Goal: Contribute content: Contribute content

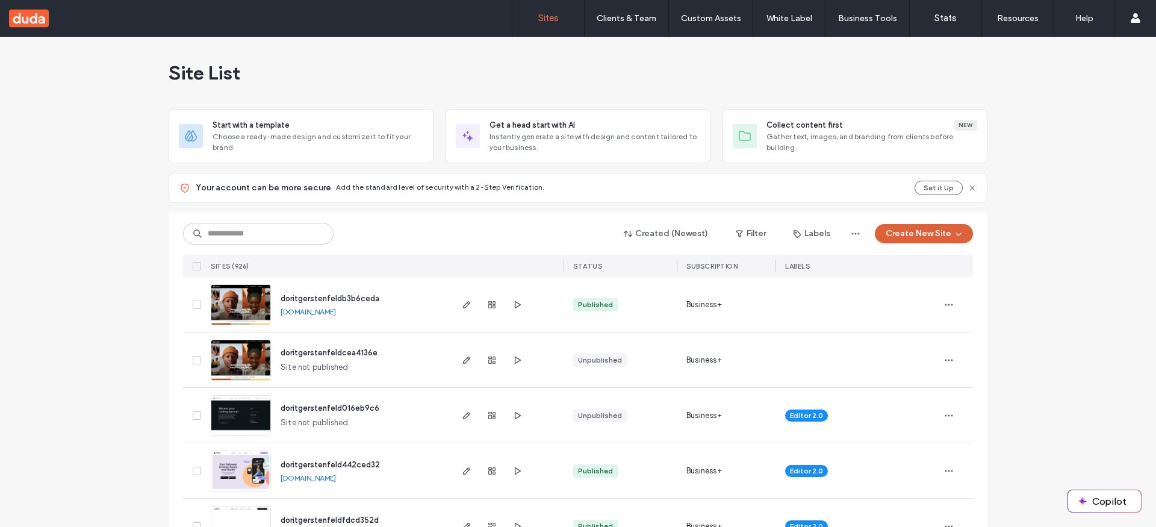
click at [926, 241] on button "Create New Site" at bounding box center [924, 233] width 98 height 19
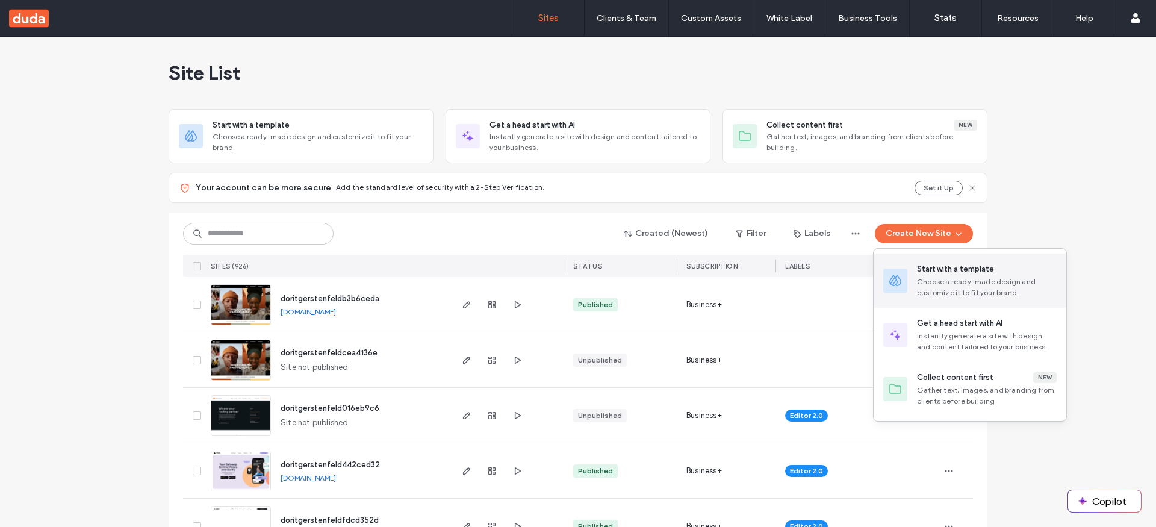
click at [935, 267] on div "Start with a template" at bounding box center [955, 269] width 77 height 12
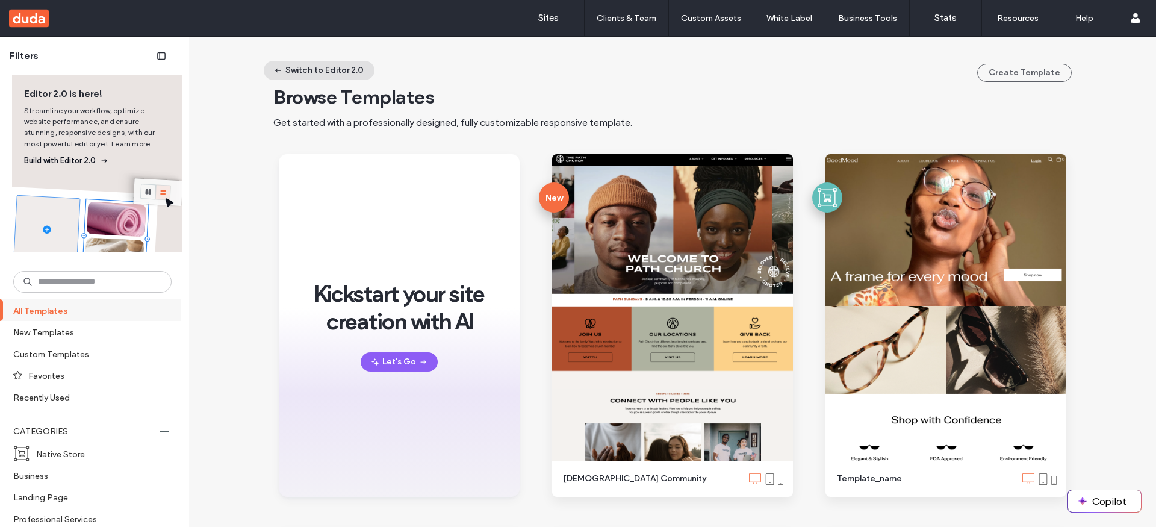
click at [312, 66] on button "Switch to Editor 2.0" at bounding box center [319, 70] width 111 height 19
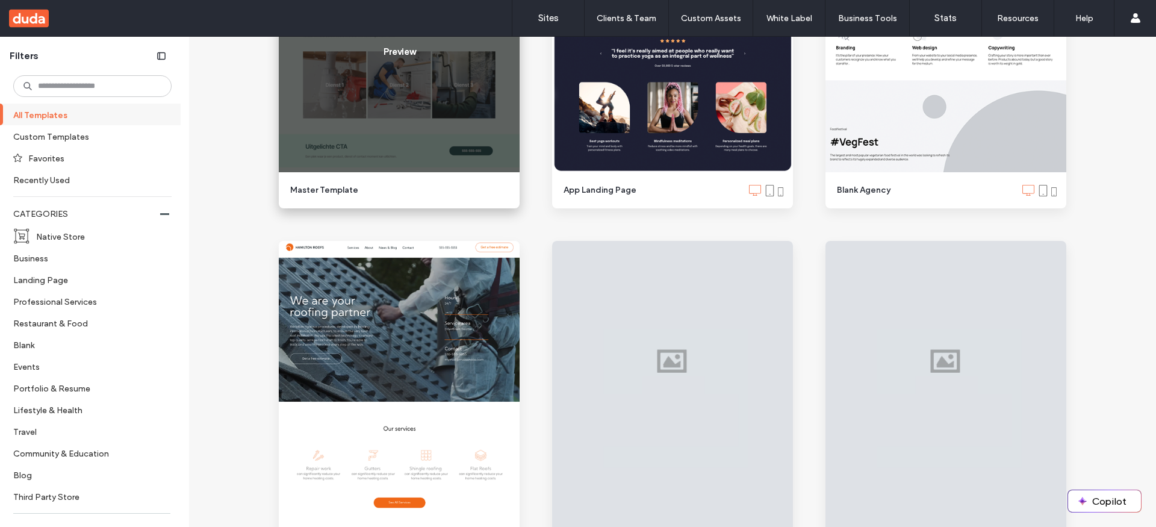
scroll to position [1569, 0]
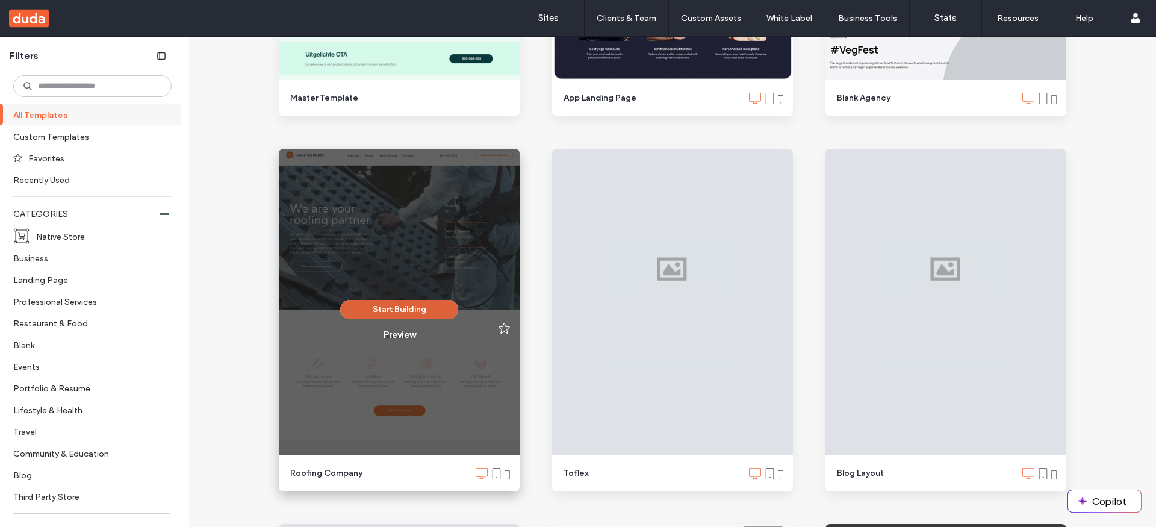
click at [399, 304] on button "Start Building" at bounding box center [399, 309] width 118 height 19
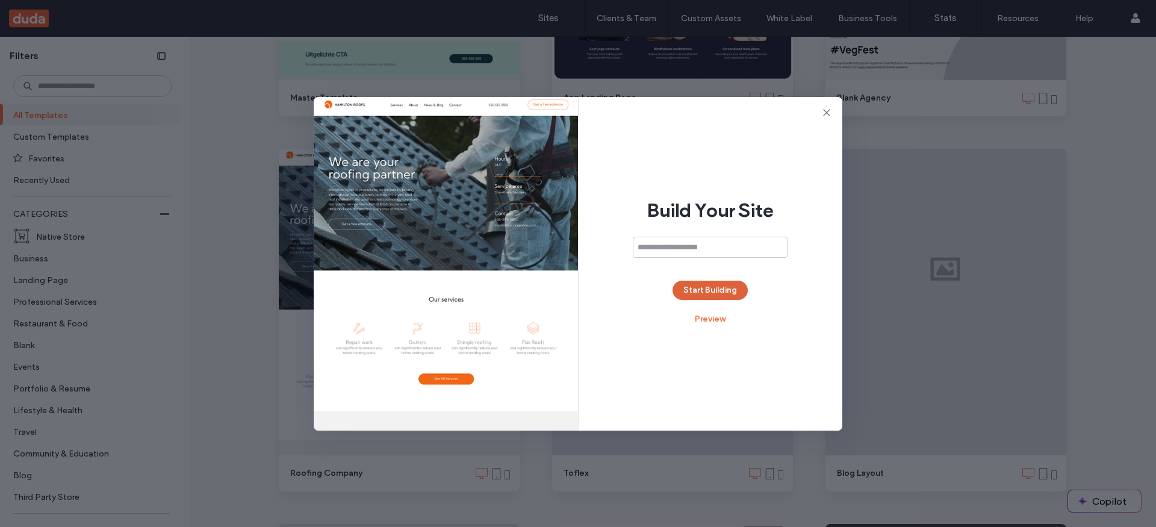
click at [691, 285] on button "Start Building" at bounding box center [710, 290] width 75 height 19
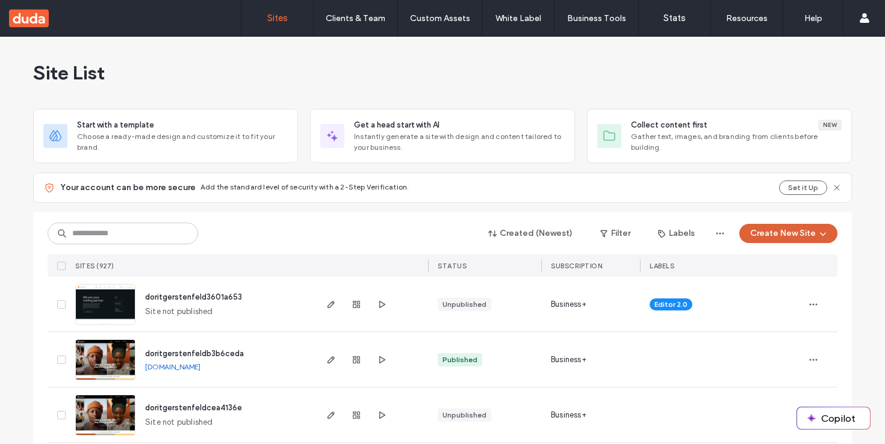
click at [807, 235] on button "Create New Site" at bounding box center [788, 233] width 98 height 19
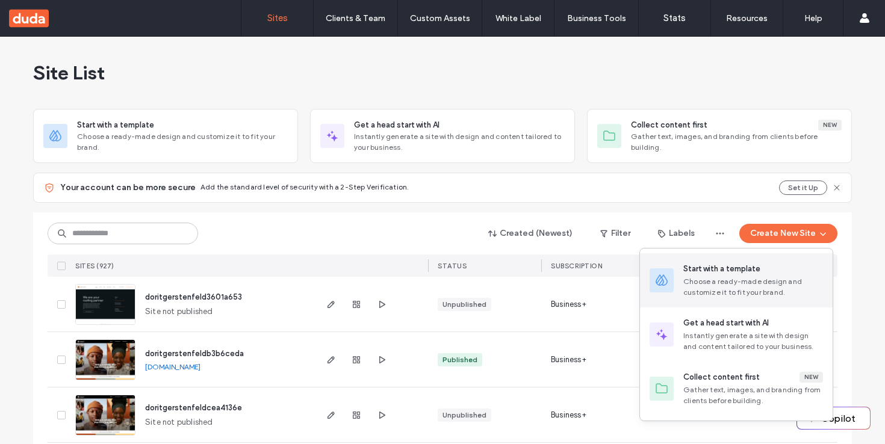
click at [769, 265] on div "Start with a template" at bounding box center [753, 269] width 140 height 12
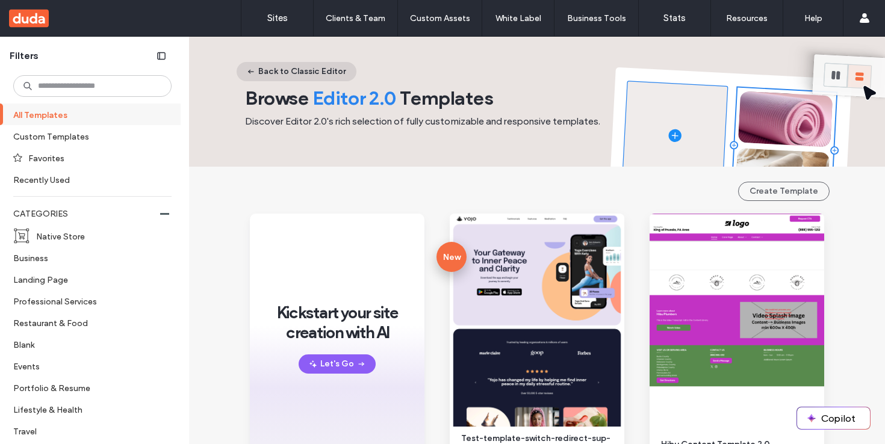
click at [303, 68] on button "Back to Classic Editor" at bounding box center [297, 71] width 120 height 19
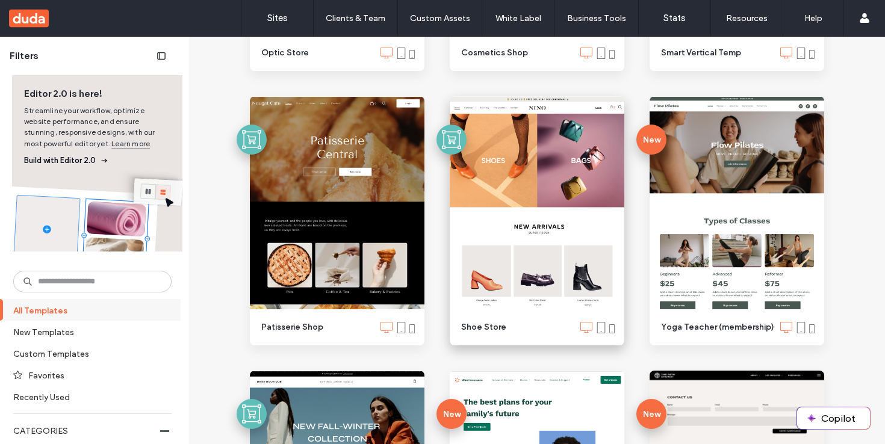
scroll to position [608, 0]
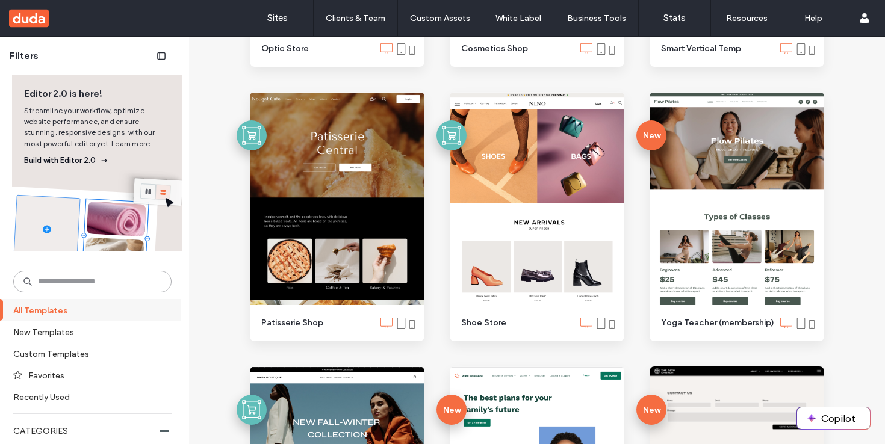
click at [110, 281] on input at bounding box center [92, 282] width 158 height 22
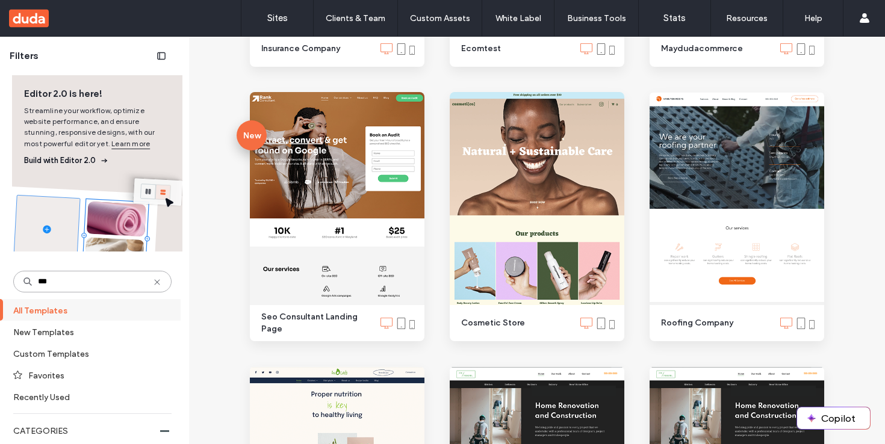
scroll to position [29, 0]
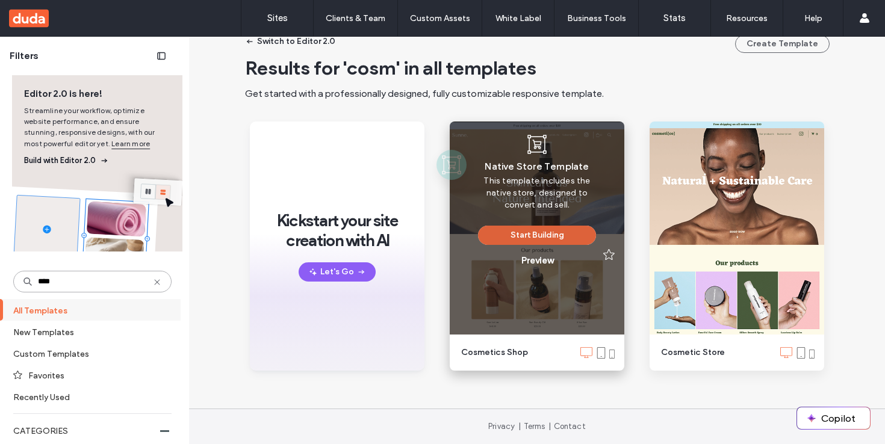
type input "****"
click at [529, 234] on button "Start Building" at bounding box center [537, 235] width 118 height 19
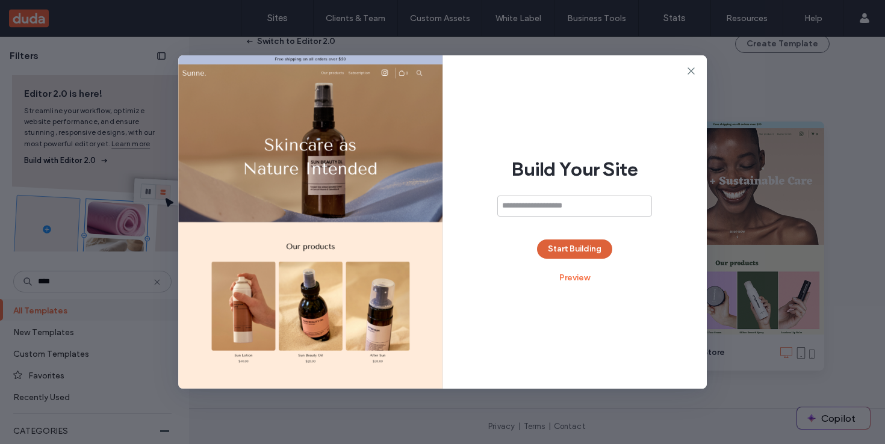
click at [565, 249] on button "Start Building" at bounding box center [574, 249] width 75 height 19
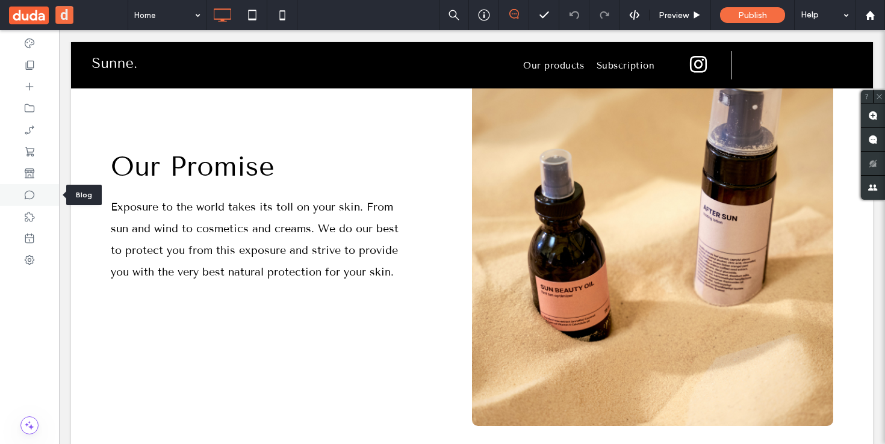
click at [28, 191] on icon at bounding box center [29, 195] width 12 height 12
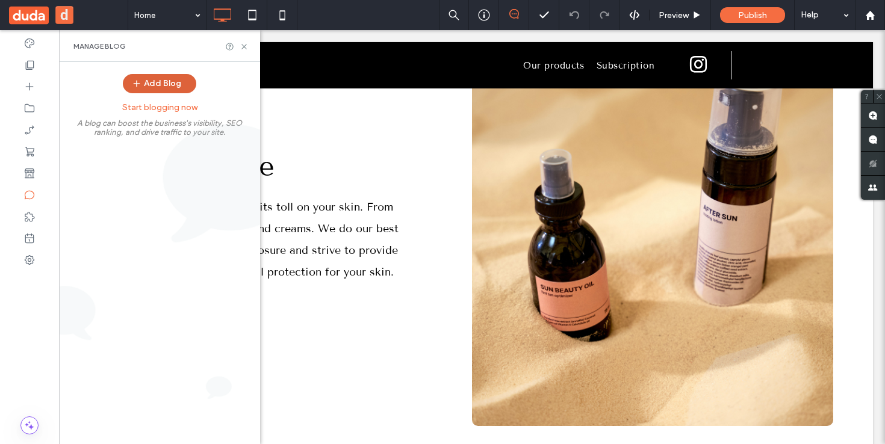
click at [152, 79] on button "Add Blog" at bounding box center [159, 83] width 73 height 19
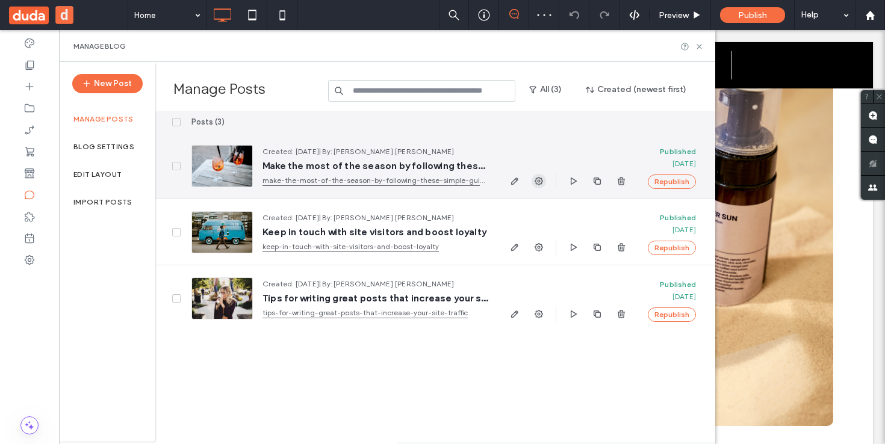
click at [543, 179] on use "button" at bounding box center [539, 181] width 8 height 8
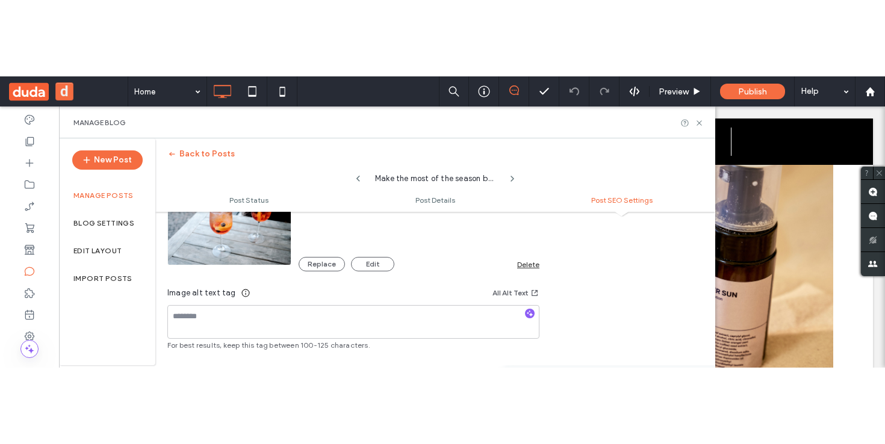
scroll to position [862, 0]
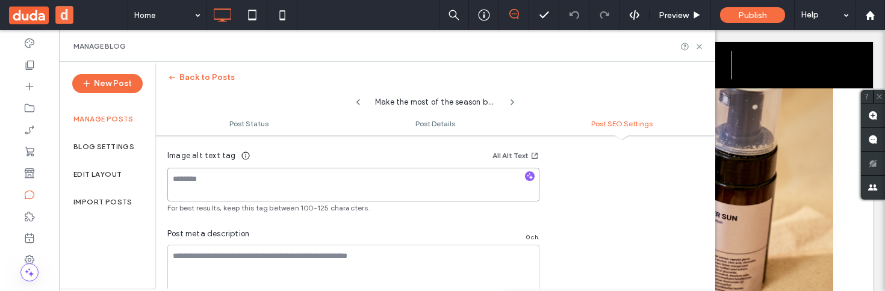
click at [481, 190] on textarea at bounding box center [353, 185] width 372 height 34
click at [532, 175] on icon "button" at bounding box center [530, 176] width 8 height 8
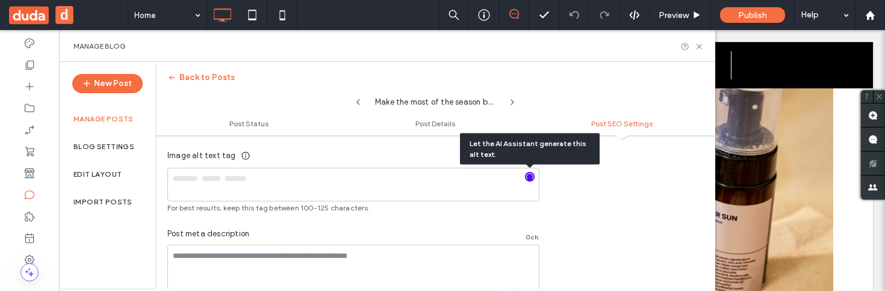
type textarea "**********"
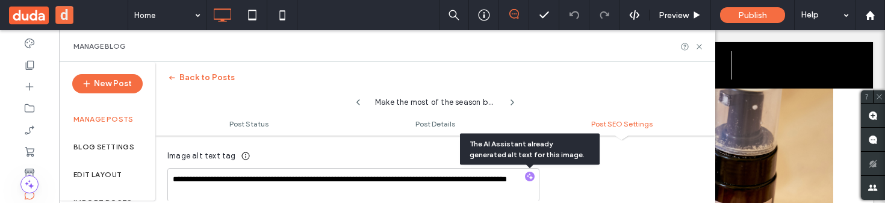
click at [700, 46] on div at bounding box center [442, 101] width 885 height 203
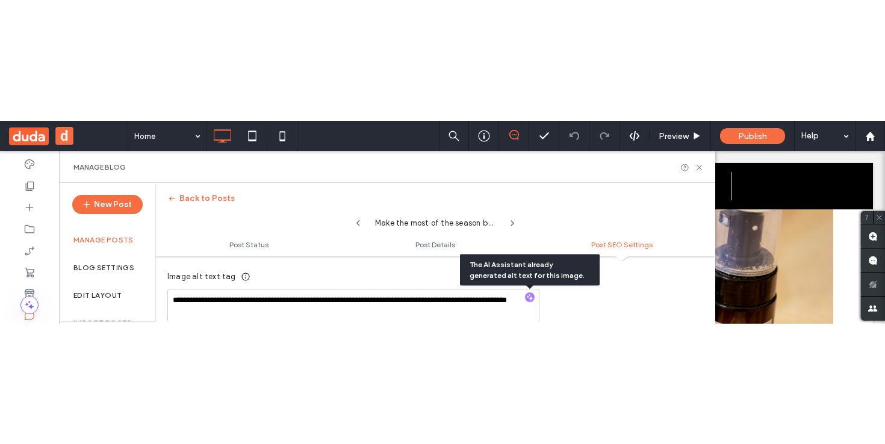
scroll to position [815, 0]
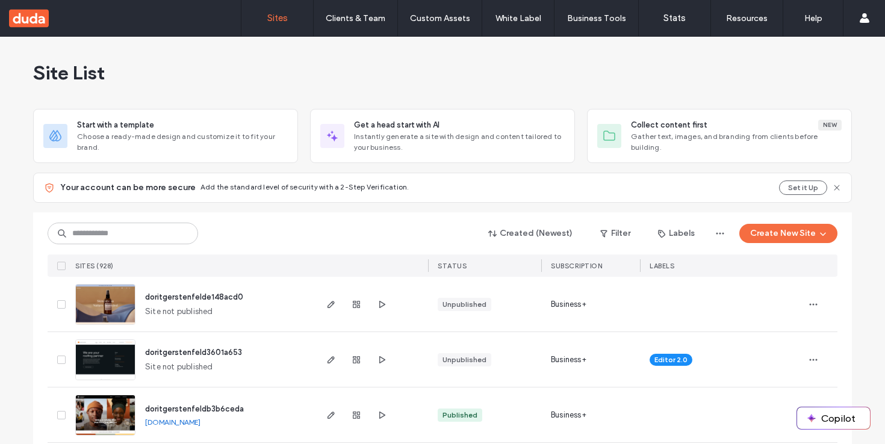
click at [796, 220] on div "Created (Newest) Filter Labels Create New Site SITES (928) STATUS SUBSCRIPTION …" at bounding box center [443, 245] width 790 height 64
click at [801, 238] on button "Create New Site" at bounding box center [788, 233] width 98 height 19
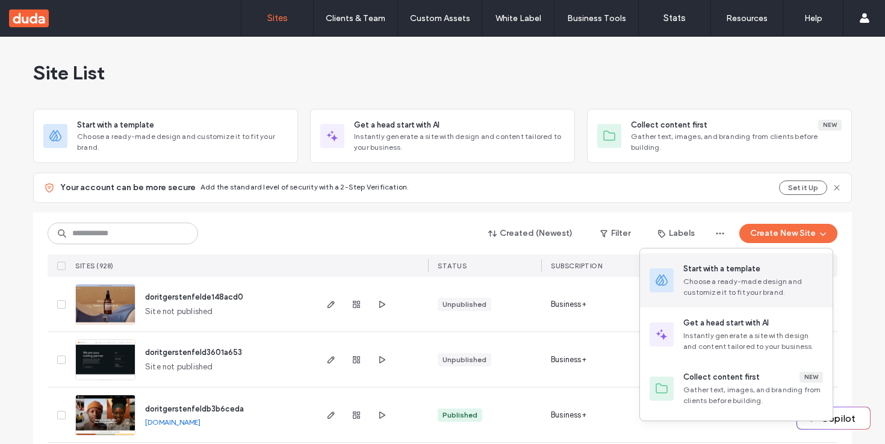
click at [695, 296] on div "Choose a ready-made design and customize it to fit your brand." at bounding box center [753, 287] width 140 height 22
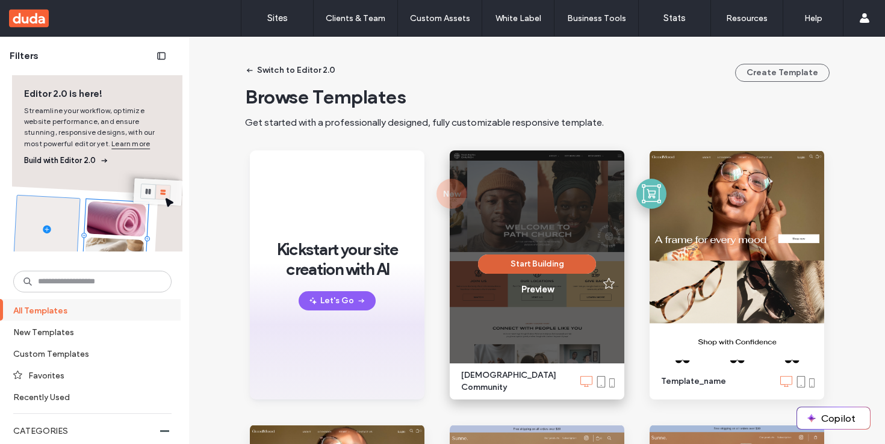
click at [539, 265] on button "Start Building" at bounding box center [537, 264] width 118 height 19
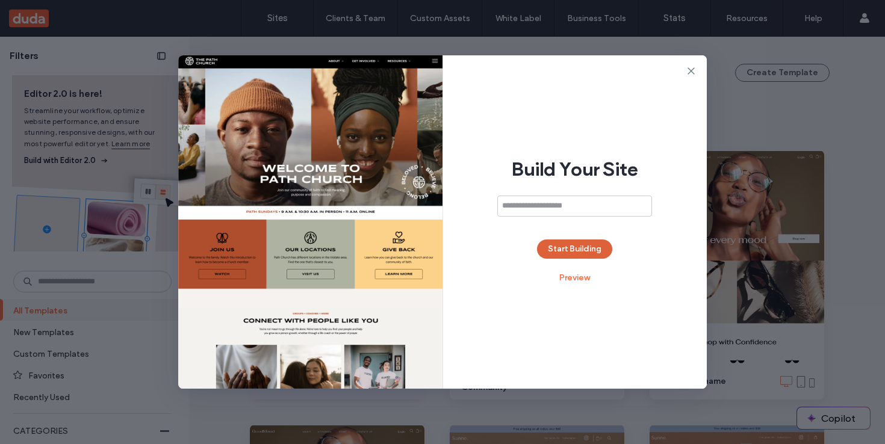
click at [570, 247] on button "Start Building" at bounding box center [574, 249] width 75 height 19
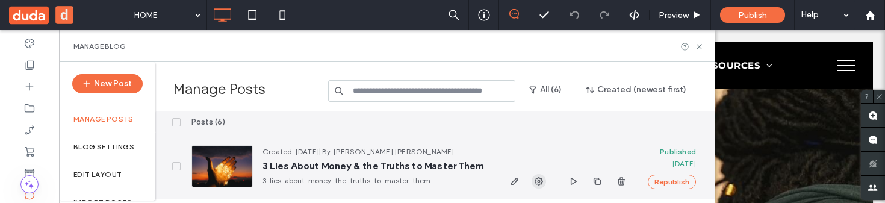
click at [541, 182] on use "button" at bounding box center [539, 181] width 8 height 8
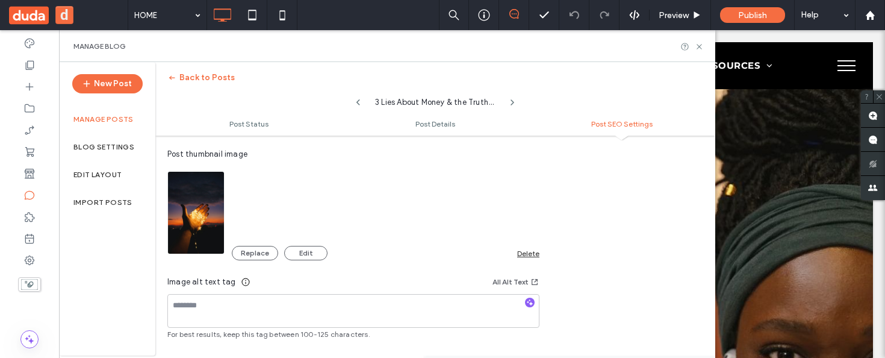
scroll to position [767, 0]
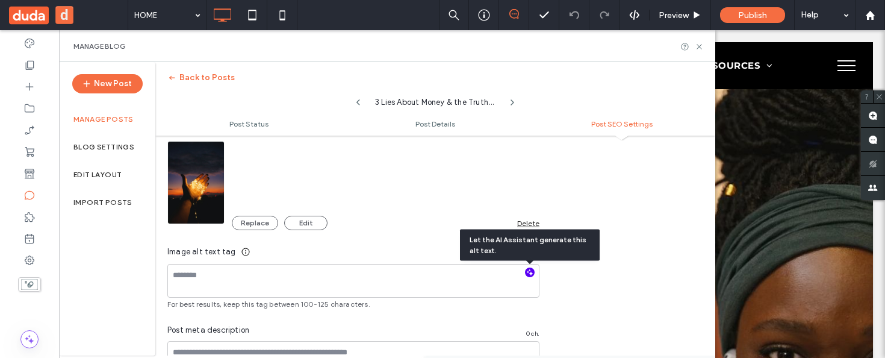
click at [533, 273] on icon "button" at bounding box center [530, 272] width 8 height 8
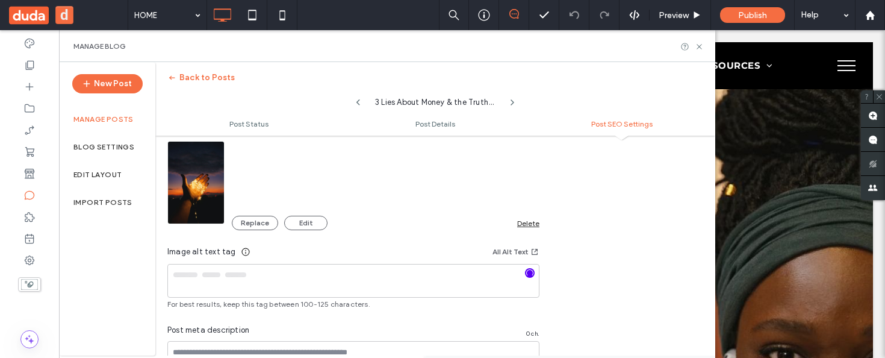
type textarea "**********"
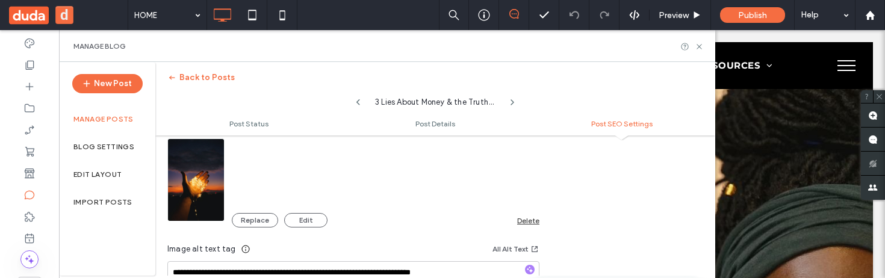
scroll to position [880, 0]
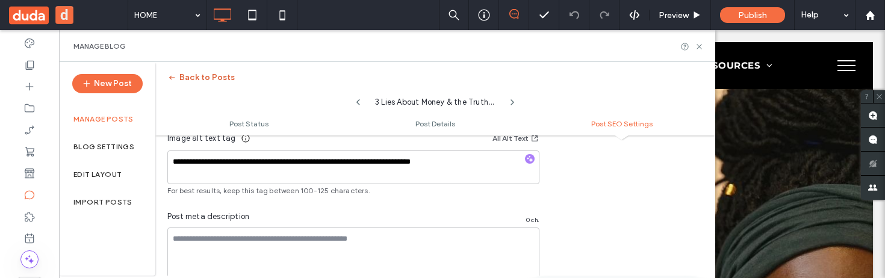
click at [204, 79] on button "Back to Posts" at bounding box center [200, 77] width 67 height 19
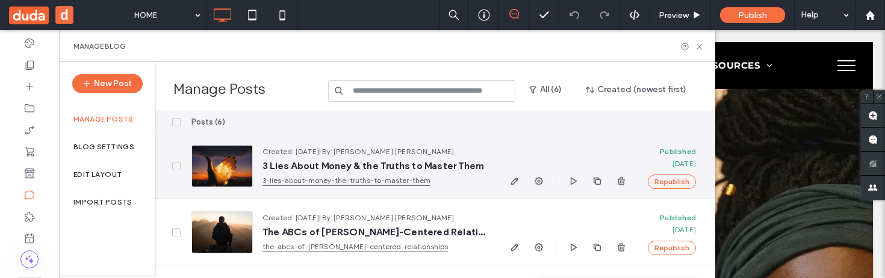
scroll to position [118, 0]
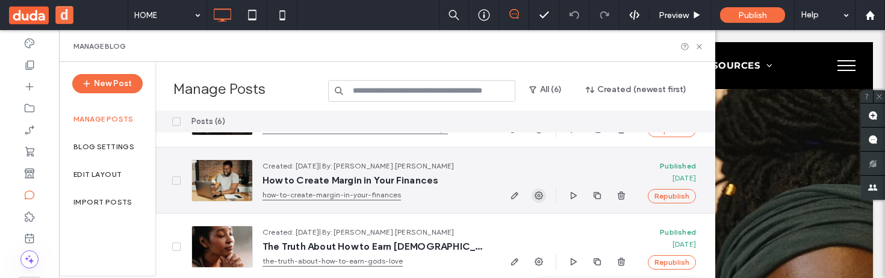
click at [541, 193] on icon "button" at bounding box center [539, 196] width 10 height 10
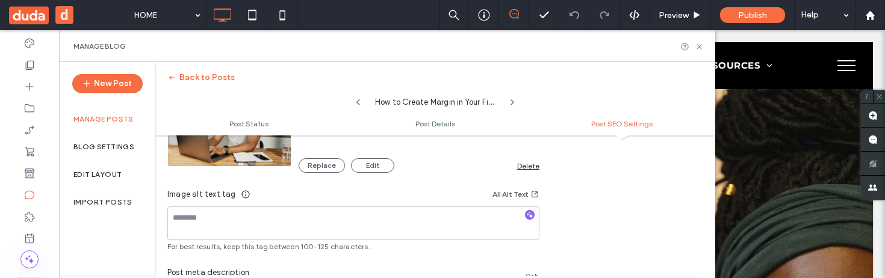
scroll to position [824, 0]
click at [525, 216] on span "button" at bounding box center [530, 215] width 10 height 10
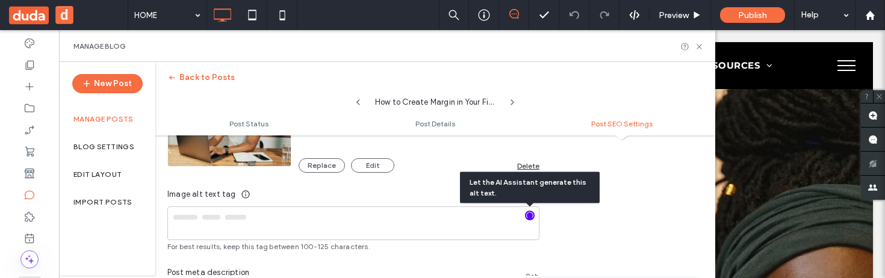
type textarea "**********"
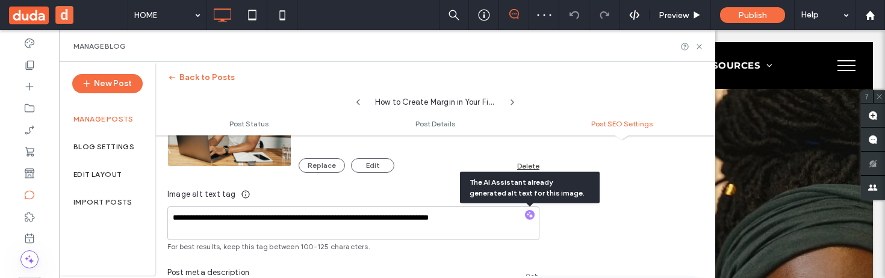
drag, startPoint x: 598, startPoint y: 220, endPoint x: 645, endPoint y: 214, distance: 47.4
click at [598, 221] on div "**********" at bounding box center [435, 134] width 560 height 449
click at [871, 20] on div at bounding box center [870, 15] width 30 height 30
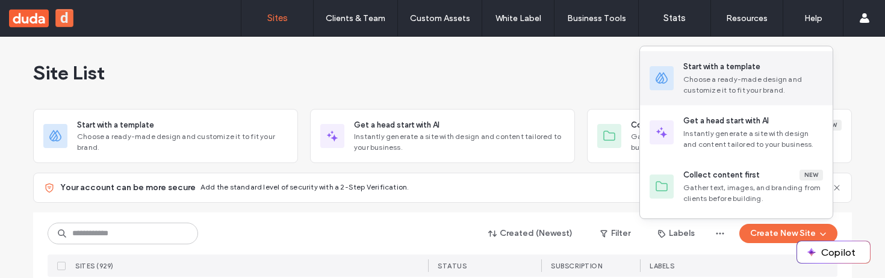
click at [711, 86] on div "Choose a ready-made design and customize it to fit your brand." at bounding box center [753, 85] width 140 height 22
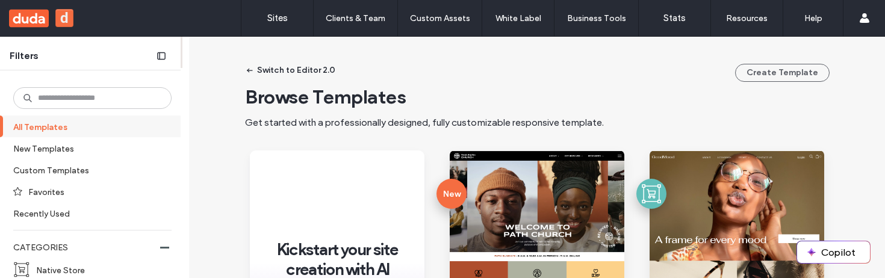
scroll to position [186, 0]
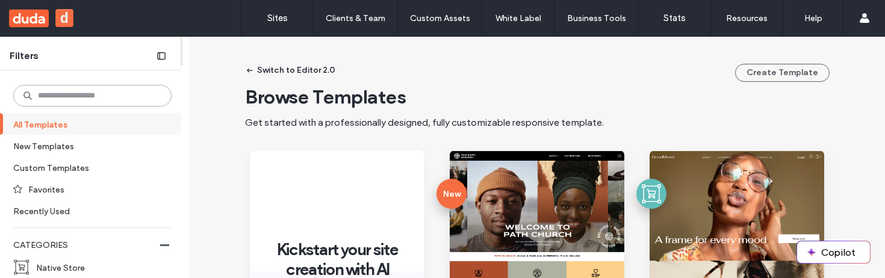
click at [61, 101] on input at bounding box center [92, 96] width 158 height 22
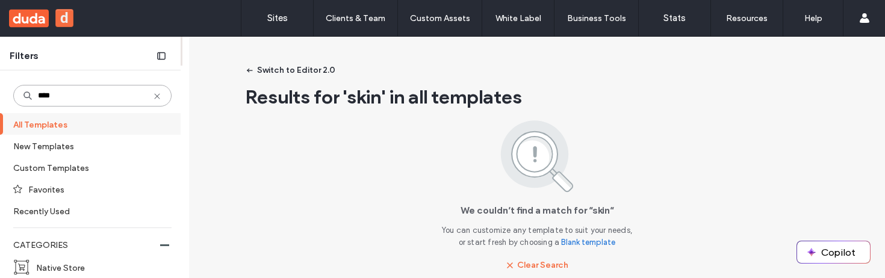
drag, startPoint x: 2, startPoint y: 95, endPoint x: -26, endPoint y: 95, distance: 27.7
click at [0, 95] on html ".wqwq-1{fill:#231f20;} .cls-1q, .cls-2q { fill-rule: evenodd; } .cls-2q { fill:…" at bounding box center [442, 139] width 885 height 278
click at [68, 93] on input "****" at bounding box center [92, 96] width 158 height 22
drag, startPoint x: 69, startPoint y: 94, endPoint x: -24, endPoint y: 91, distance: 92.8
click at [0, 91] on html ".wqwq-1{fill:#231f20;} .cls-1q, .cls-2q { fill-rule: evenodd; } .cls-2q { fill:…" at bounding box center [442, 139] width 885 height 278
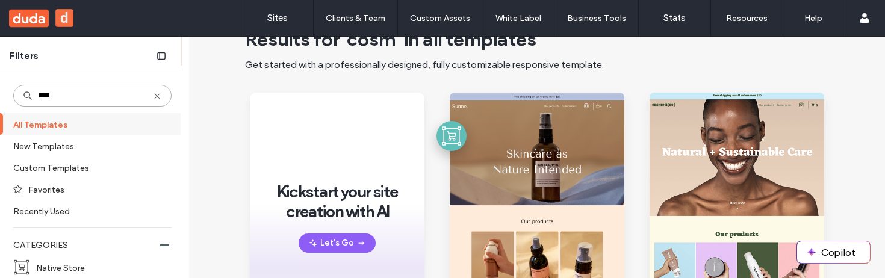
scroll to position [99, 0]
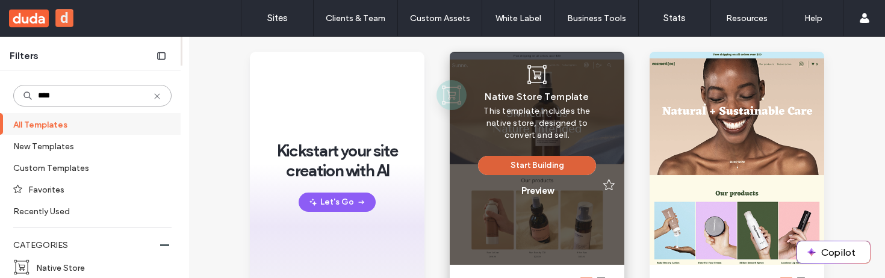
type input "****"
click at [518, 169] on button "Start Building" at bounding box center [537, 165] width 118 height 19
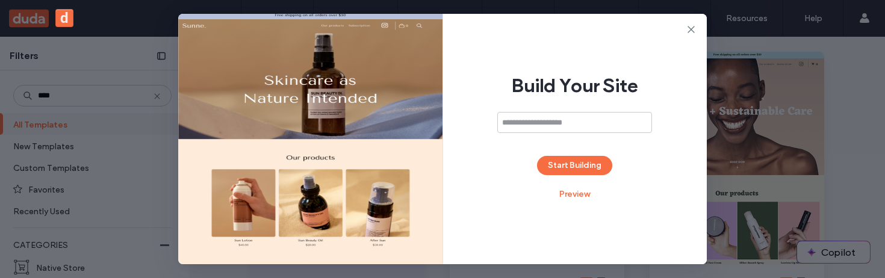
click at [567, 179] on div "Build Your Site Start Building Preview" at bounding box center [575, 139] width 264 height 250
click at [568, 175] on button "Start Building" at bounding box center [574, 165] width 75 height 19
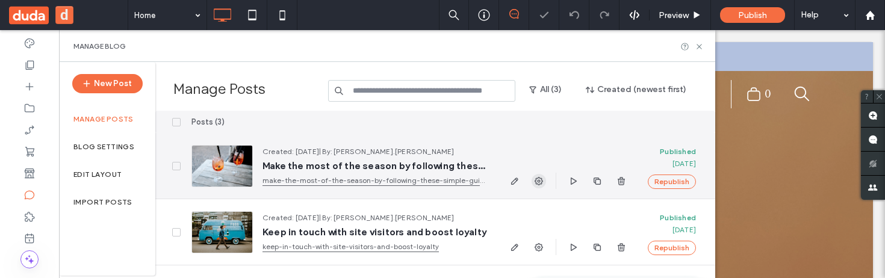
click at [540, 183] on icon "button" at bounding box center [539, 181] width 10 height 10
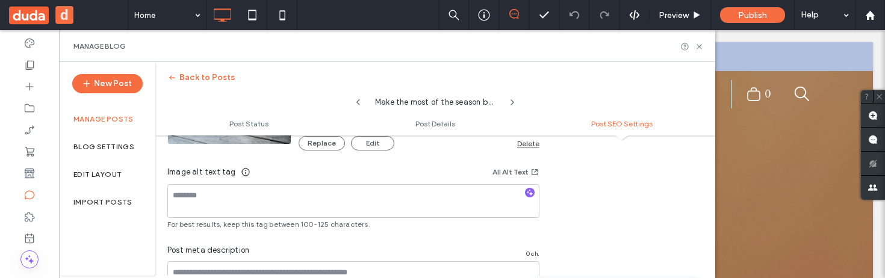
scroll to position [862, 0]
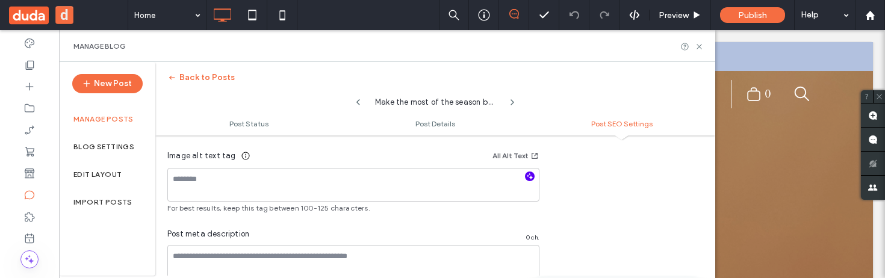
click at [532, 176] on icon "button" at bounding box center [530, 176] width 8 height 8
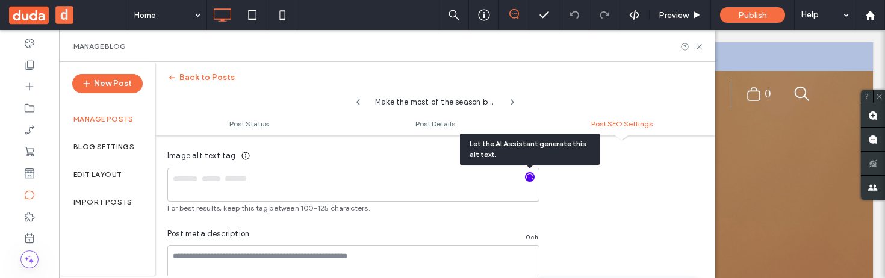
type textarea "**********"
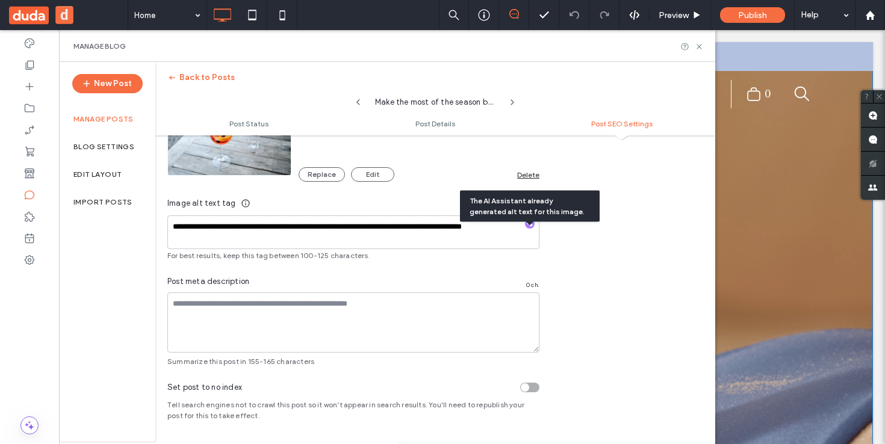
scroll to position [815, 0]
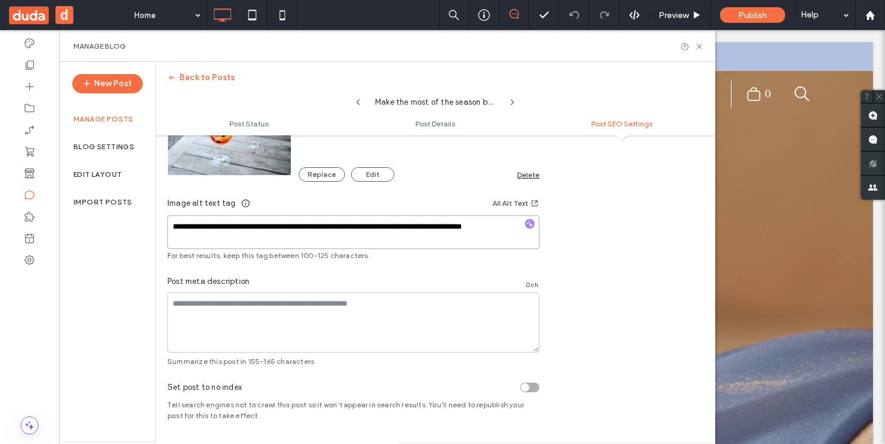
click at [249, 235] on textarea "**********" at bounding box center [353, 233] width 372 height 34
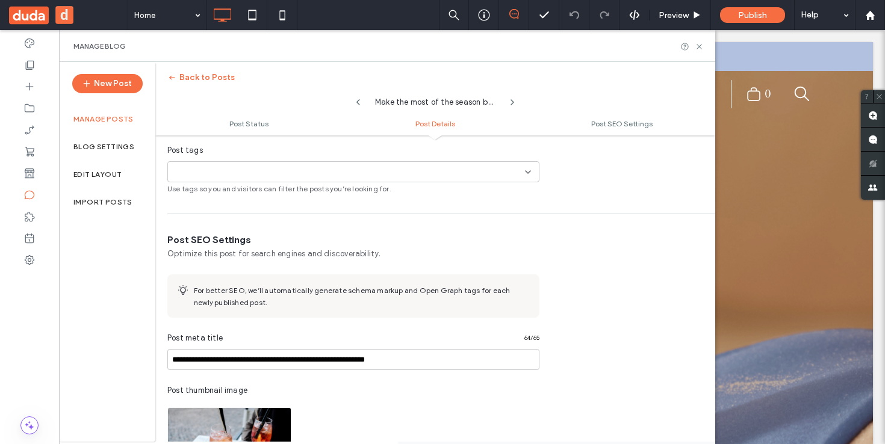
scroll to position [403, 0]
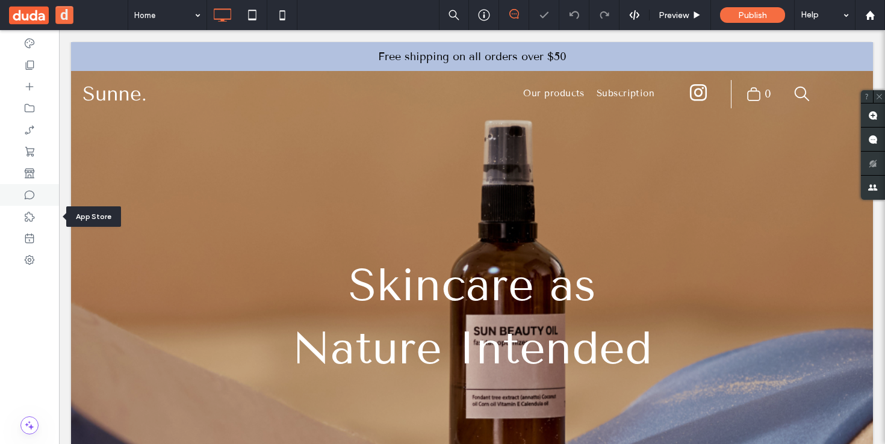
click at [31, 191] on use at bounding box center [30, 195] width 10 height 9
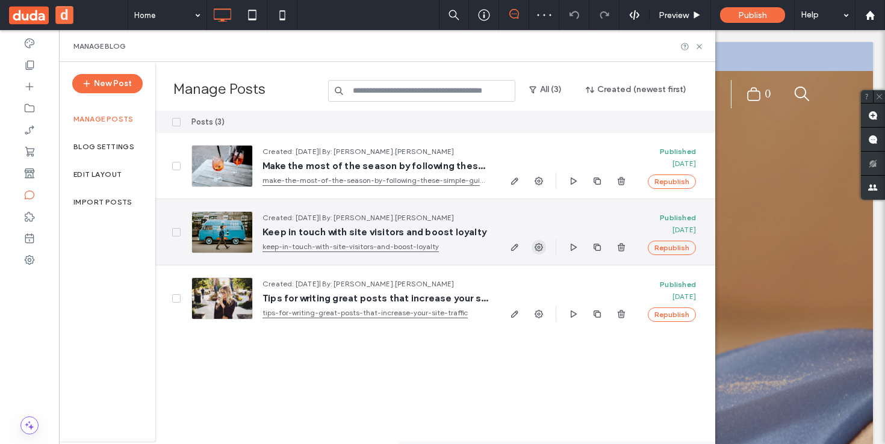
click at [535, 241] on span "button" at bounding box center [539, 247] width 14 height 14
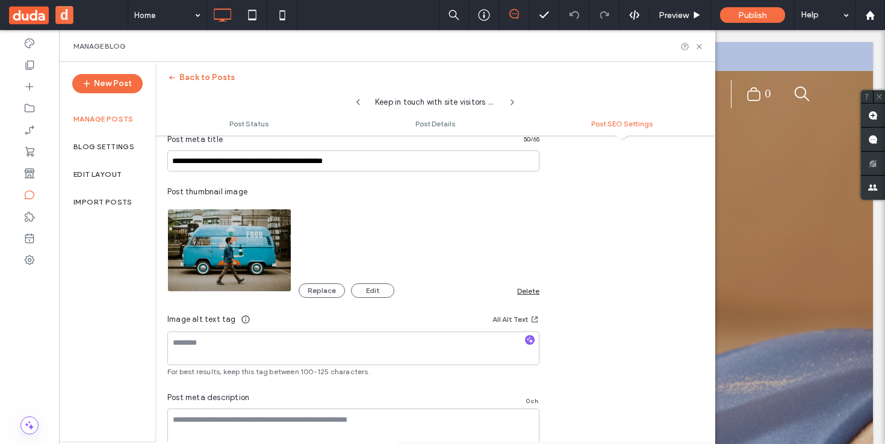
scroll to position [739, 0]
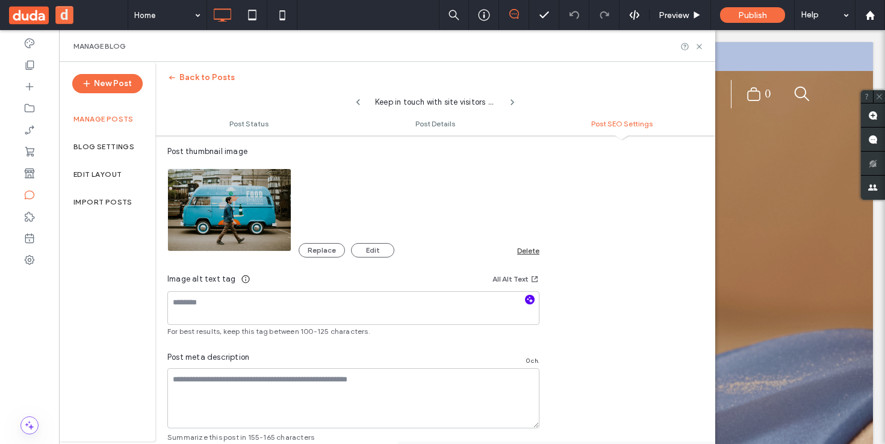
click at [530, 300] on icon "button" at bounding box center [530, 300] width 8 height 8
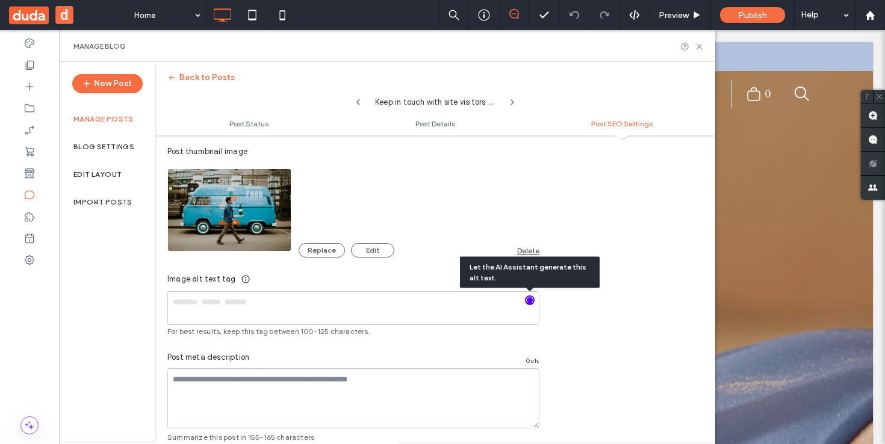
type textarea "**********"
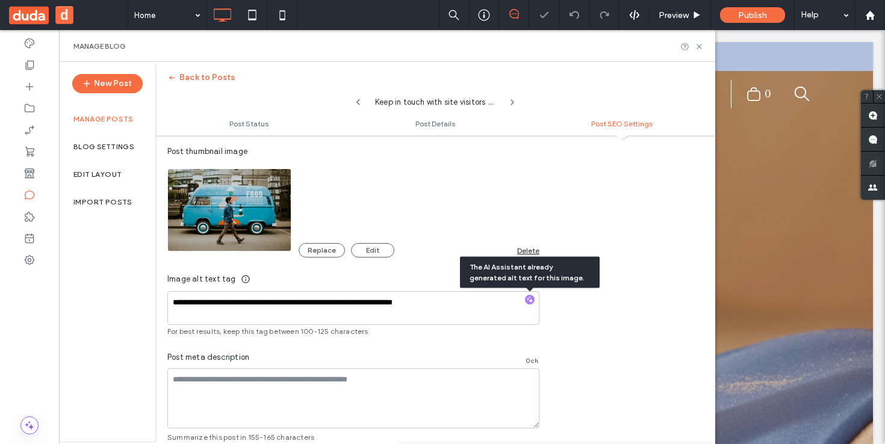
click at [579, 331] on div "**********" at bounding box center [435, 219] width 560 height 449
click at [473, 308] on textarea "**********" at bounding box center [353, 308] width 372 height 34
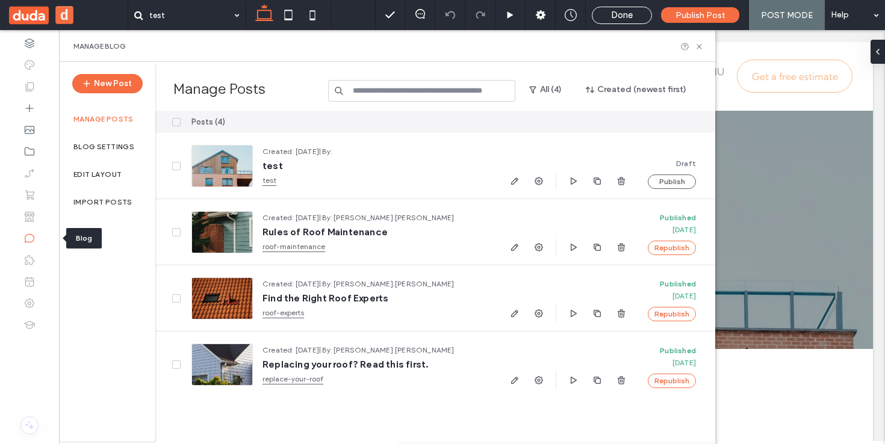
click at [30, 242] on use at bounding box center [30, 238] width 10 height 9
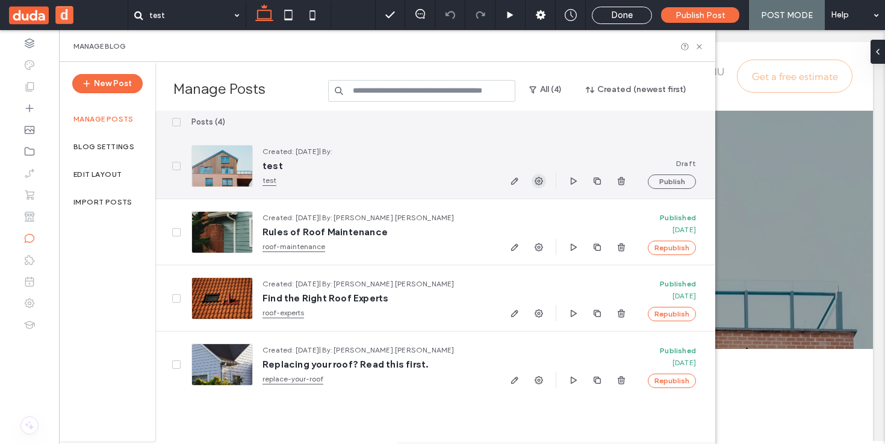
click at [541, 184] on icon "button" at bounding box center [539, 181] width 10 height 10
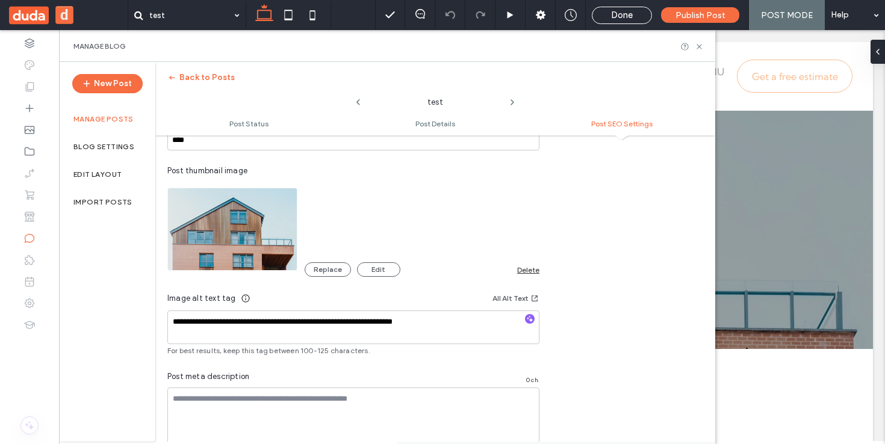
scroll to position [750, 0]
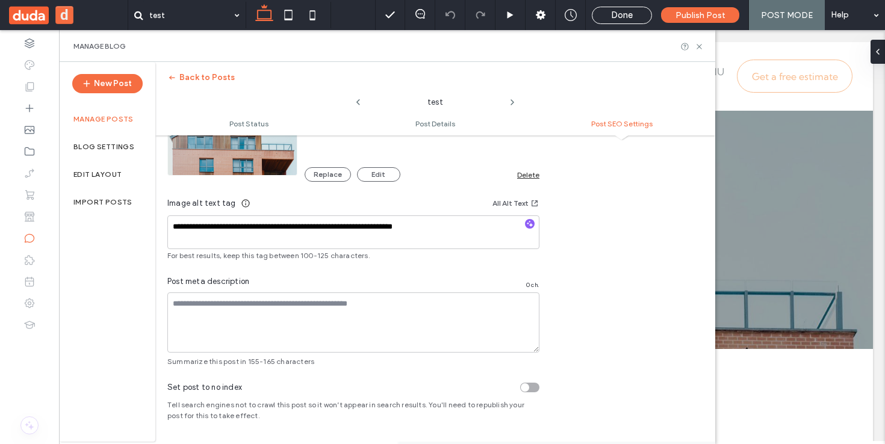
click at [208, 208] on span "Image alt text tag" at bounding box center [201, 204] width 69 height 12
drag, startPoint x: 166, startPoint y: 204, endPoint x: 233, endPoint y: 204, distance: 66.8
click at [233, 204] on div "**********" at bounding box center [353, 143] width 396 height 449
copy span "Image alt text tag"
click at [496, 228] on textarea "**********" at bounding box center [353, 233] width 372 height 34
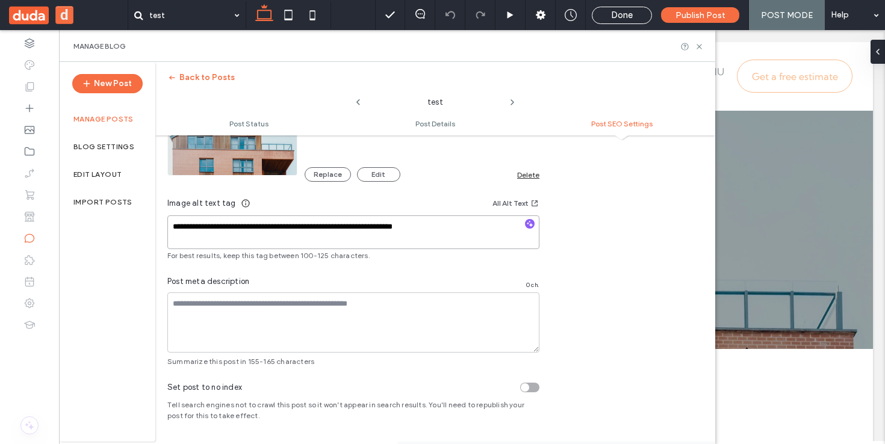
drag, startPoint x: 473, startPoint y: 222, endPoint x: 155, endPoint y: 220, distance: 317.9
click at [155, 220] on div "**********" at bounding box center [387, 252] width 656 height 380
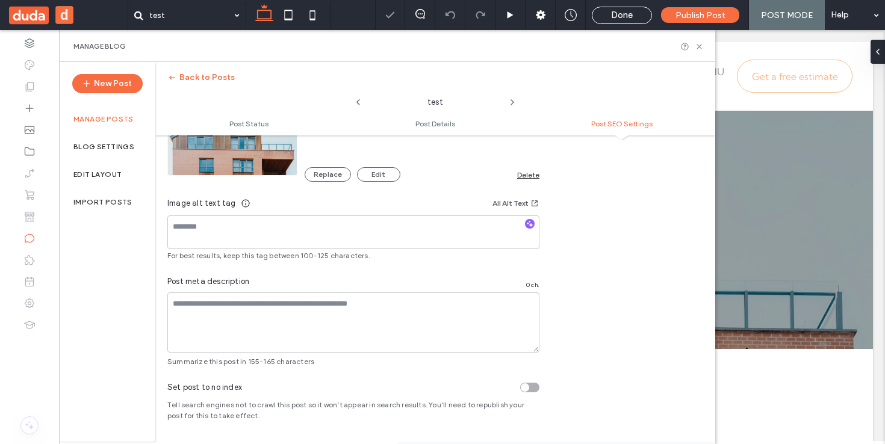
click at [529, 224] on div at bounding box center [442, 222] width 885 height 444
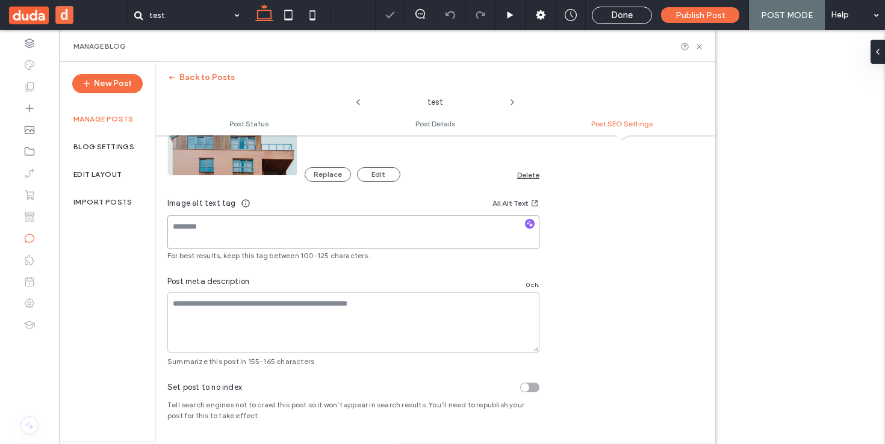
click at [459, 229] on textarea at bounding box center [353, 233] width 372 height 34
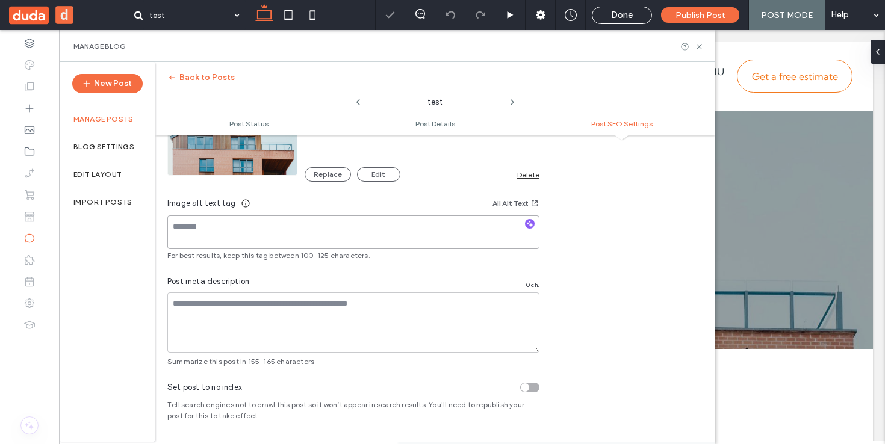
scroll to position [0, 0]
click at [531, 225] on use "button" at bounding box center [530, 224] width 7 height 7
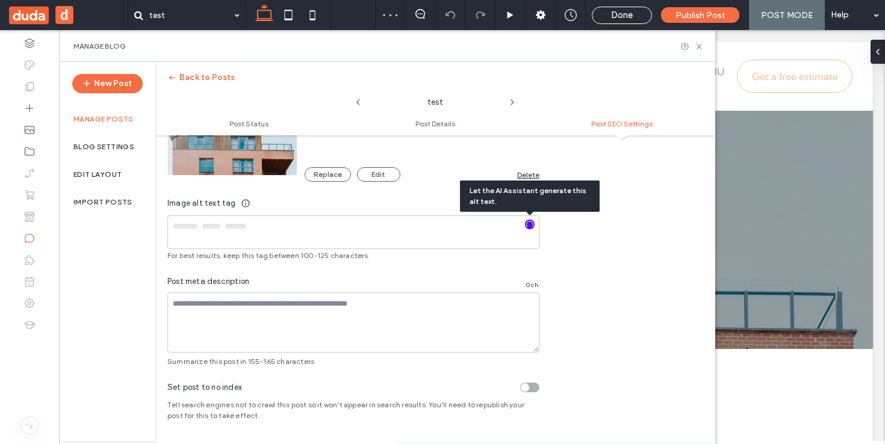
type textarea "**********"
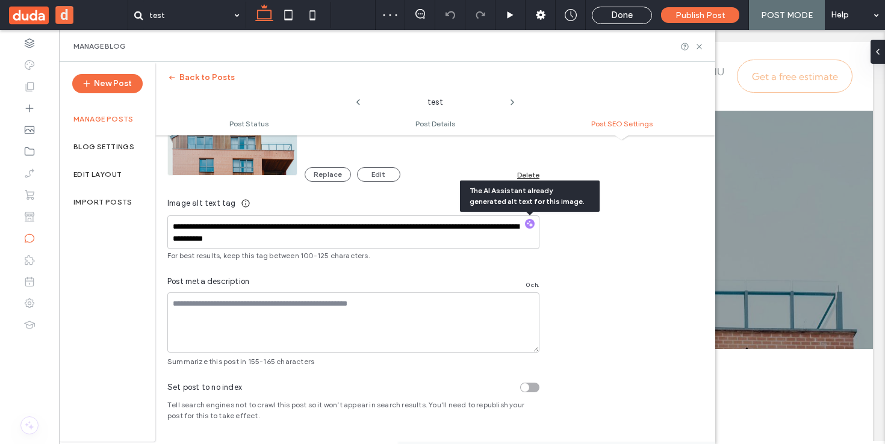
click at [564, 255] on div at bounding box center [442, 222] width 885 height 444
